Goal: Information Seeking & Learning: Learn about a topic

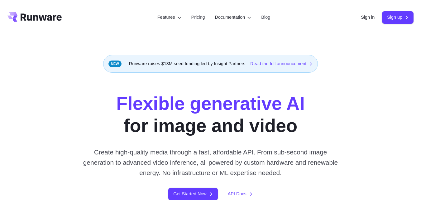
click at [116, 103] on strong "Flexible generative AI" at bounding box center [210, 103] width 189 height 21
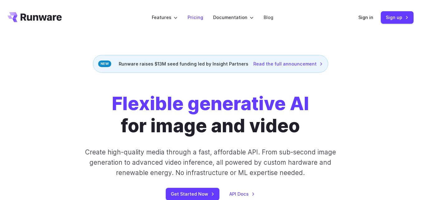
click at [191, 17] on link "Pricing" at bounding box center [196, 17] width 16 height 7
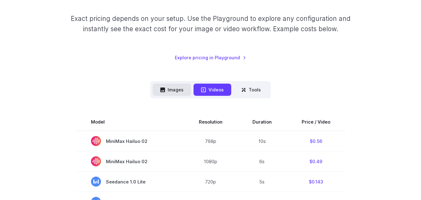
click at [178, 90] on button "Images" at bounding box center [172, 90] width 38 height 12
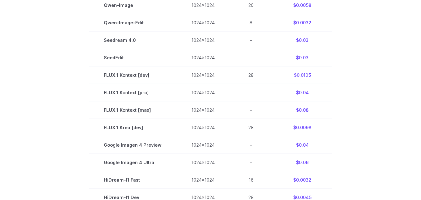
scroll to position [187, 0]
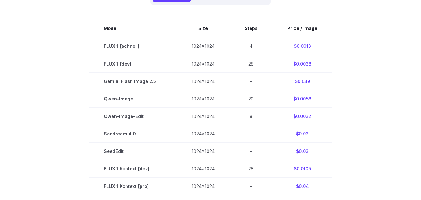
click at [80, 94] on section "Model Size Steps Price / Image FLUX.1 [schnell] 1024x1024 4 $0.0013 FLUX.1 [dev…" at bounding box center [210, 203] width 406 height 367
